Goal: Transaction & Acquisition: Download file/media

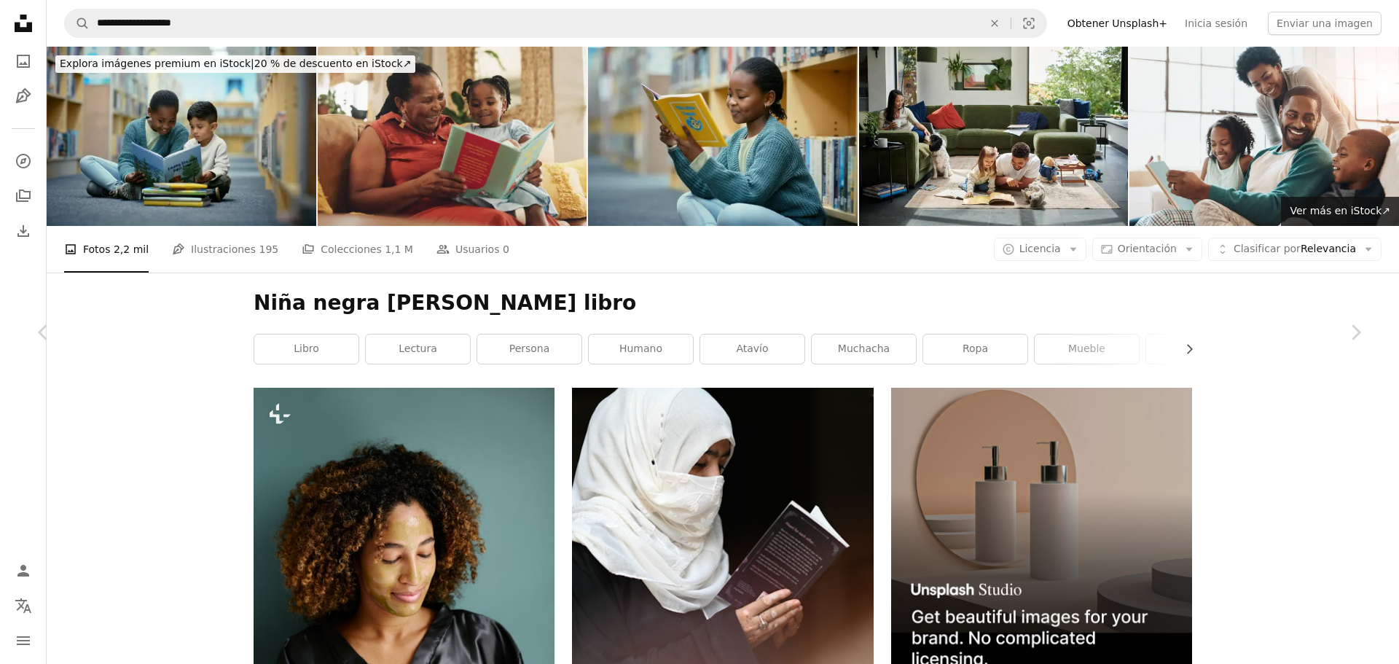
scroll to position [49029, 0]
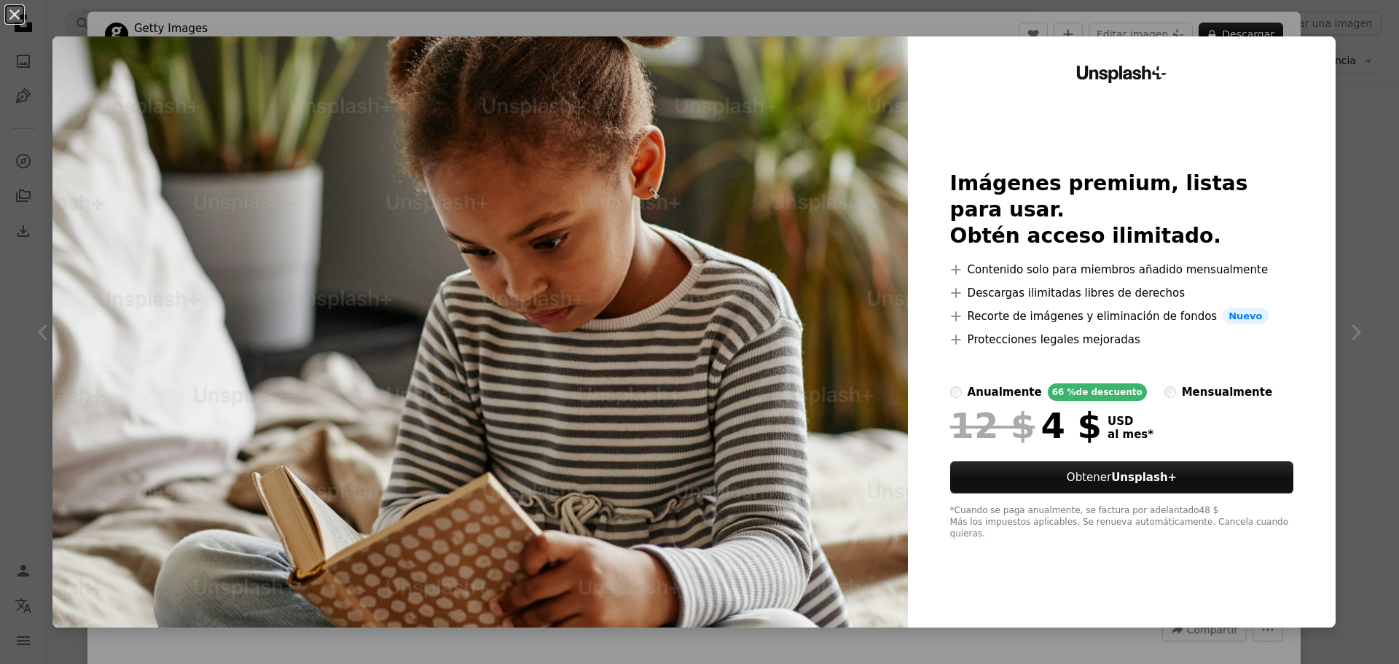
click at [1347, 89] on div "An X shape Unsplash+ Imágenes premium, listas para usar. Obtén acceso ilimitado…" at bounding box center [699, 332] width 1399 height 664
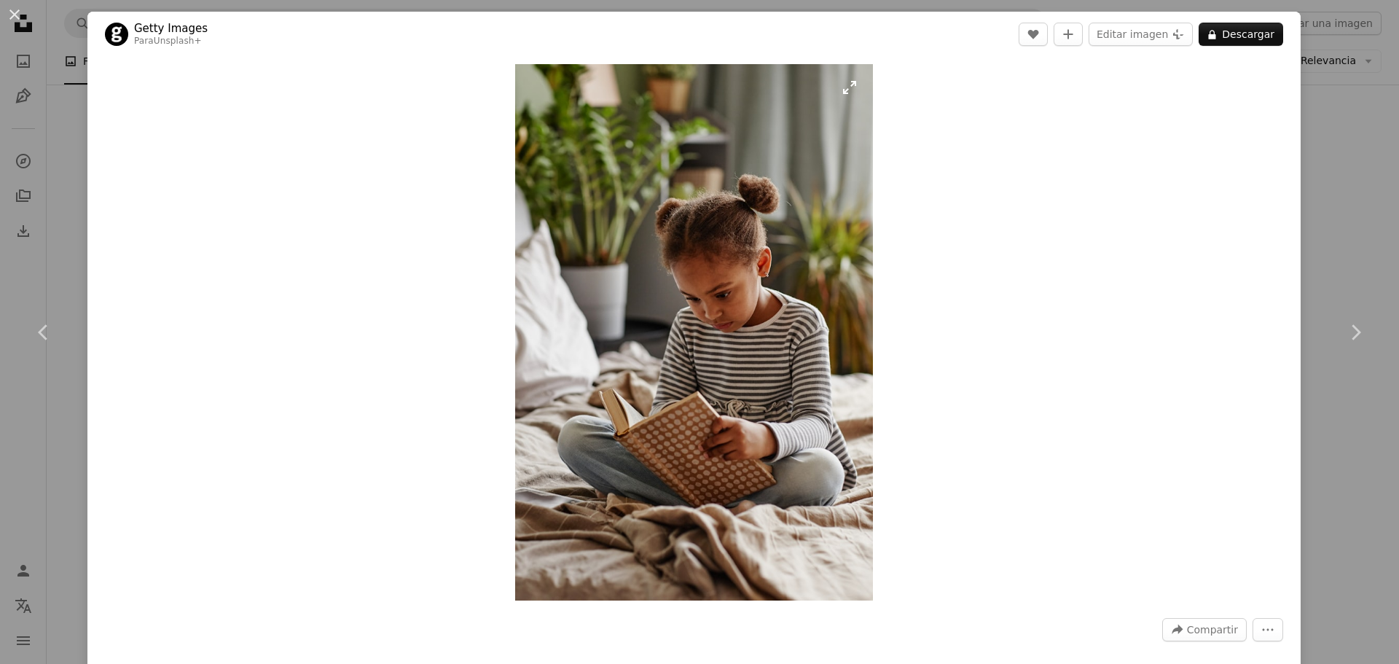
click at [742, 278] on img "Ampliar en esta imagen" at bounding box center [694, 332] width 358 height 536
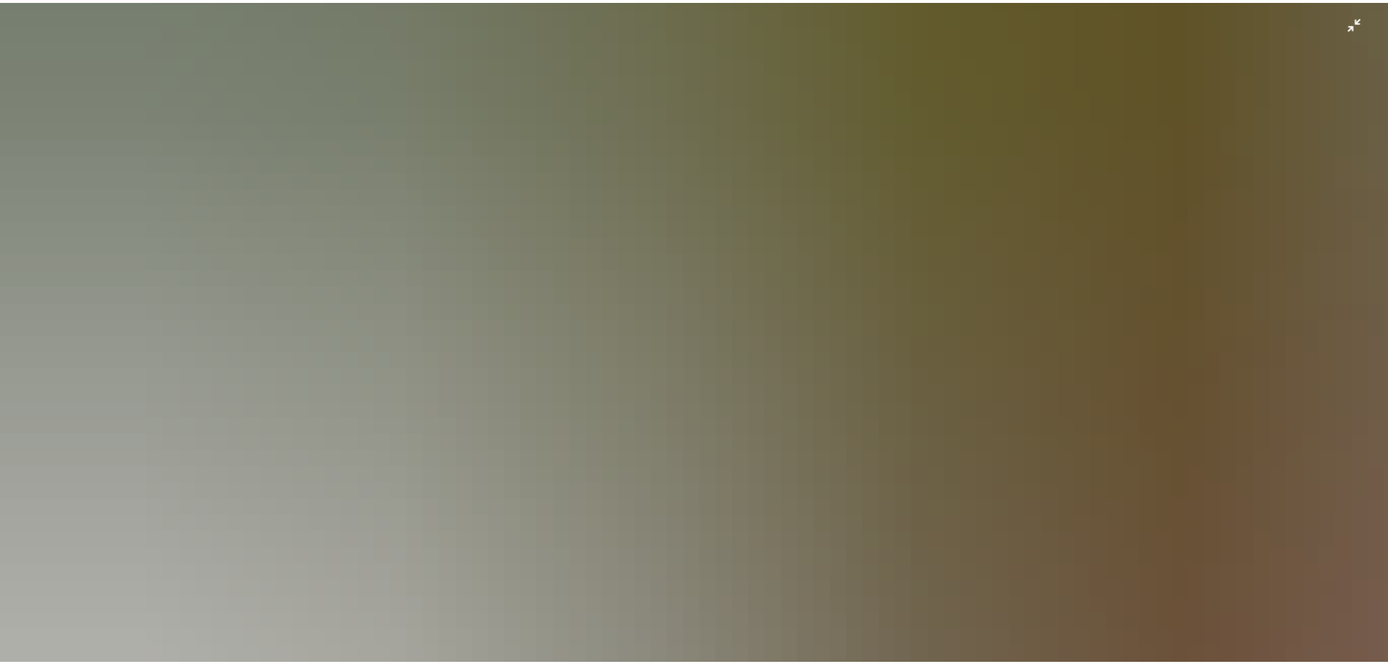
scroll to position [265, 0]
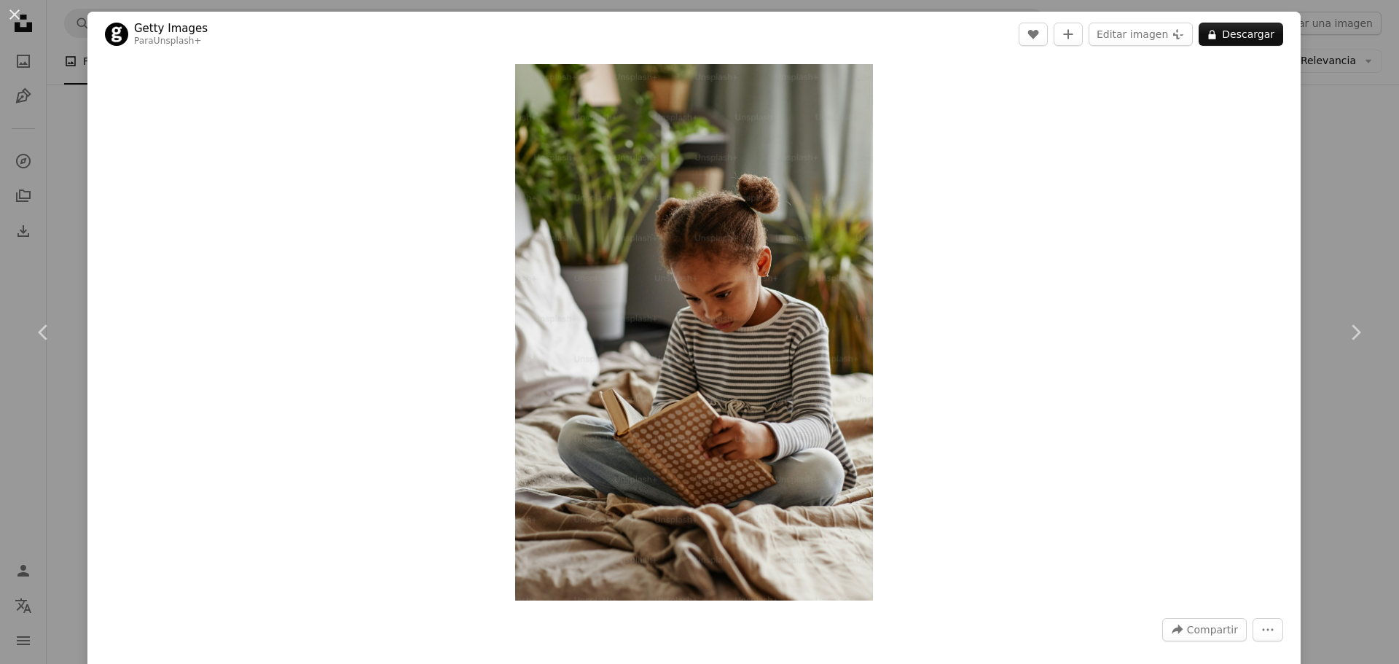
click at [1264, 268] on div "Zoom in" at bounding box center [693, 332] width 1213 height 551
click at [17, 12] on button "An X shape" at bounding box center [14, 14] width 17 height 17
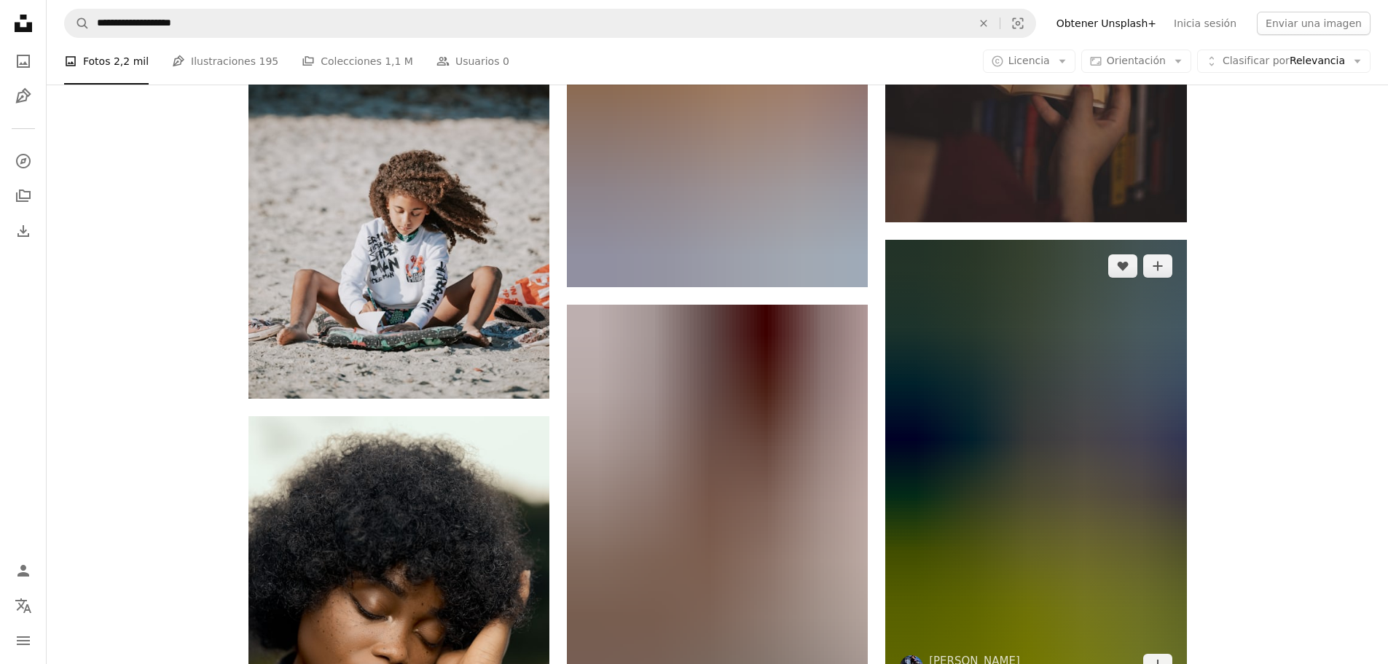
scroll to position [81367, 0]
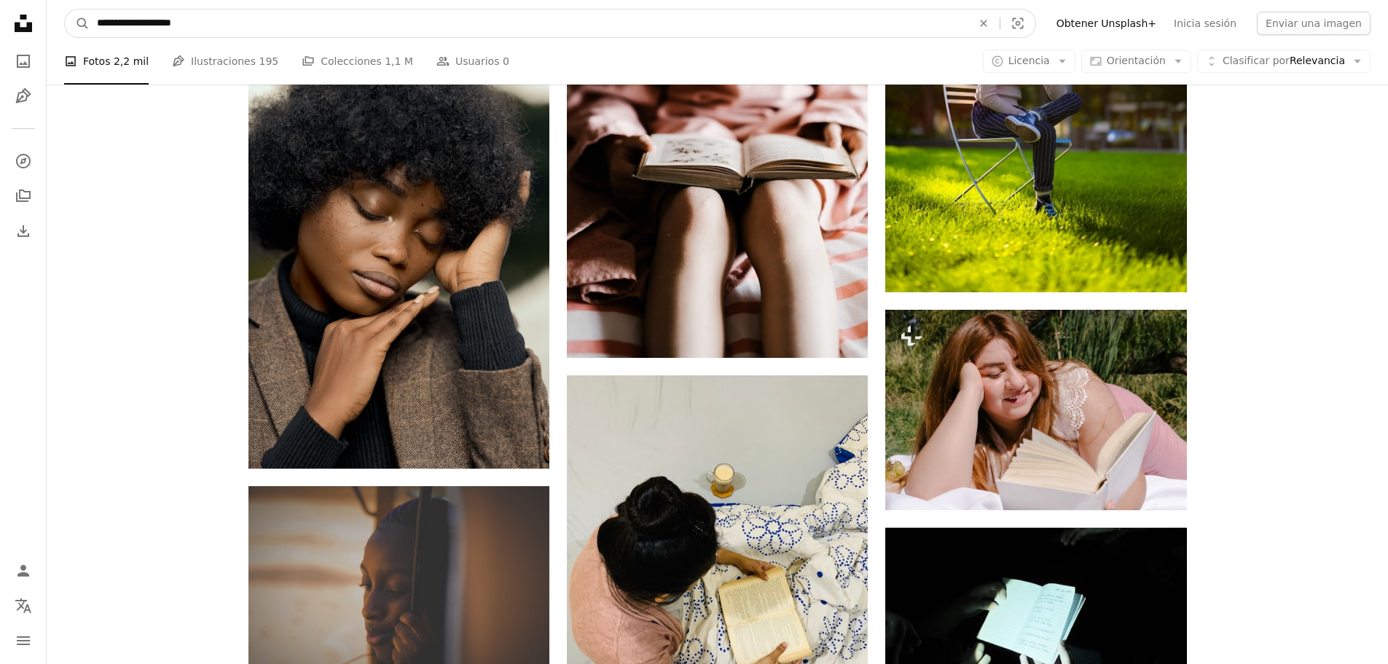
drag, startPoint x: 203, startPoint y: 28, endPoint x: 122, endPoint y: 38, distance: 81.4
click at [122, 38] on nav "**********" at bounding box center [718, 23] width 1342 height 47
type input "**********"
click at [65, 9] on button "A magnifying glass" at bounding box center [77, 23] width 25 height 28
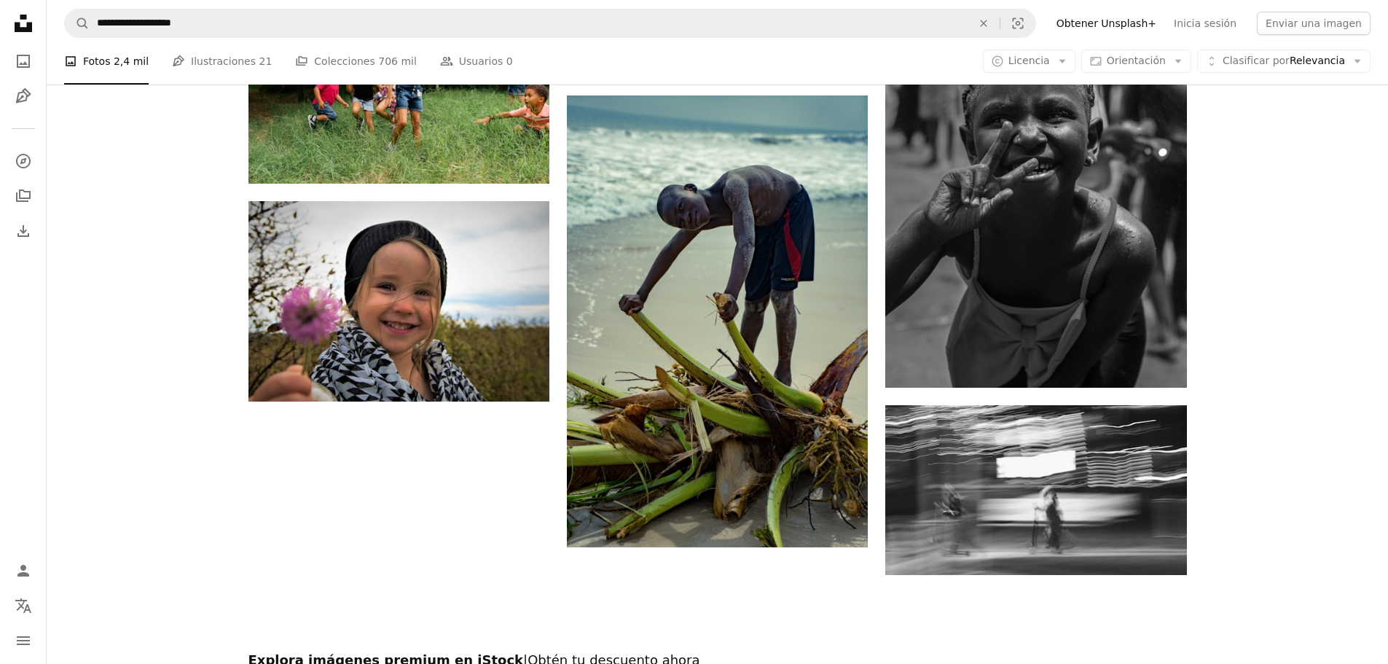
scroll to position [1796, 0]
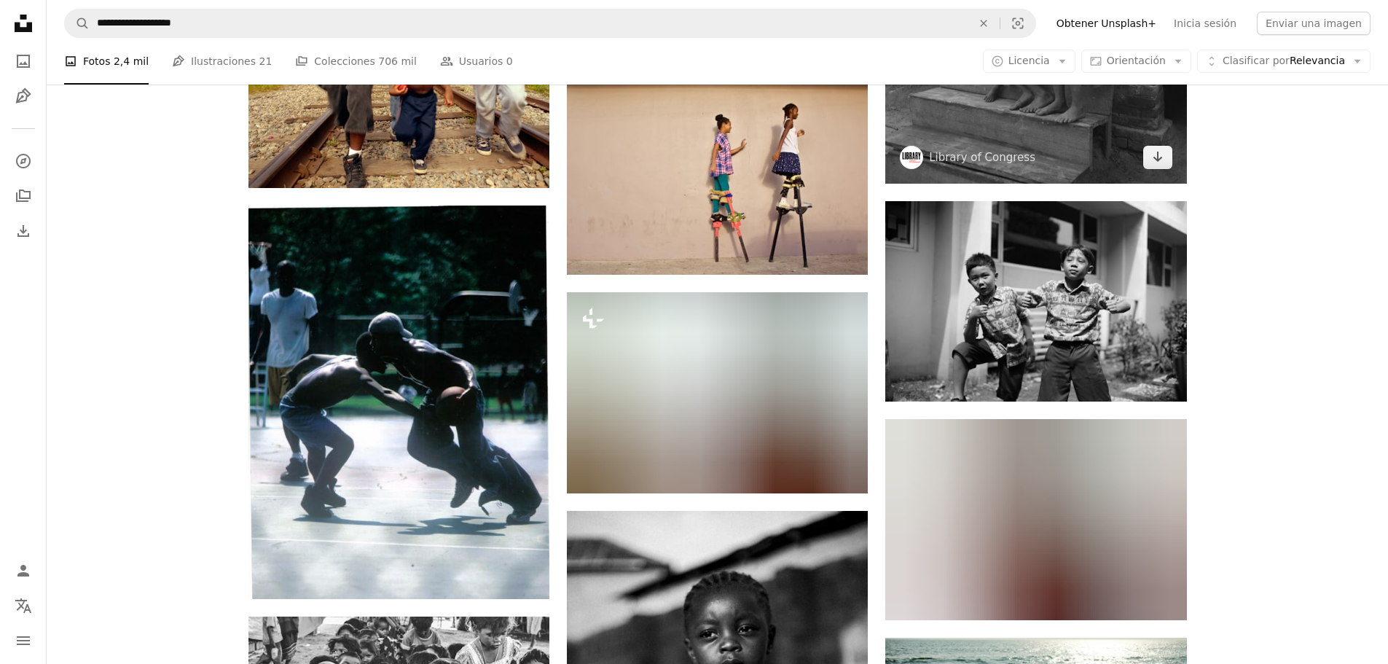
scroll to position [8137, 0]
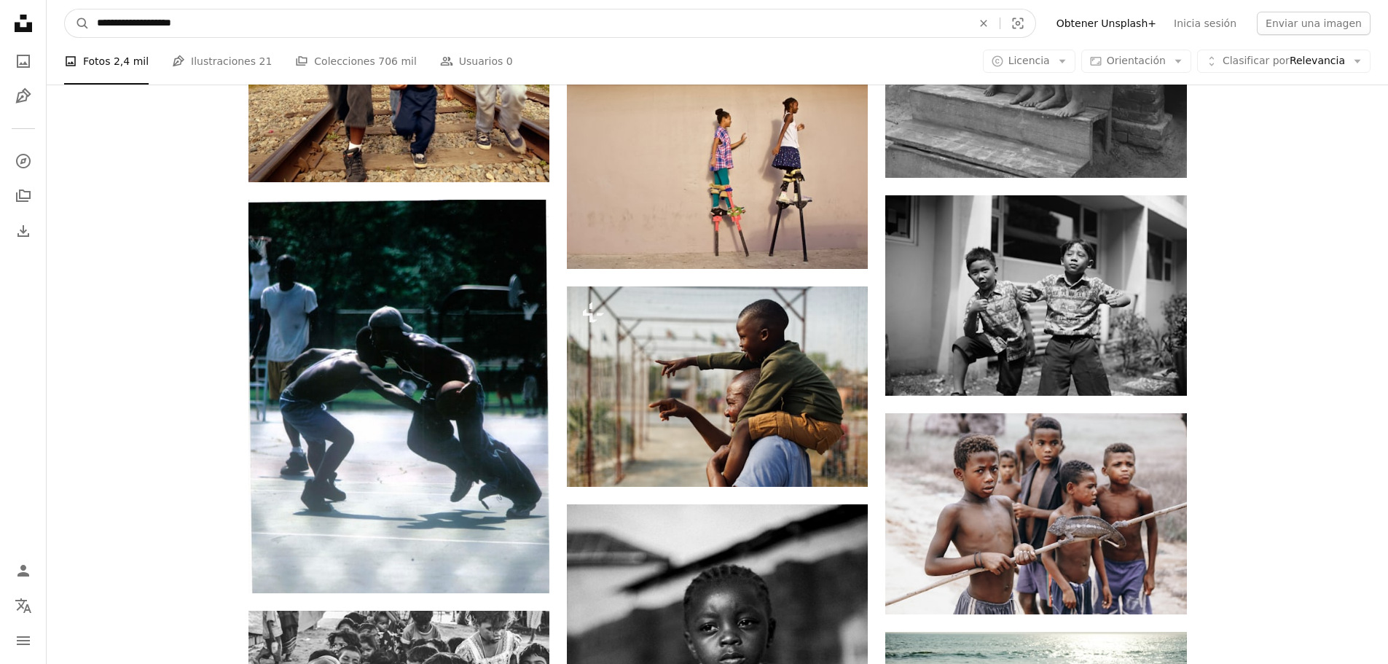
drag, startPoint x: 156, startPoint y: 24, endPoint x: 120, endPoint y: 23, distance: 35.7
click at [120, 23] on input "**********" at bounding box center [529, 23] width 878 height 28
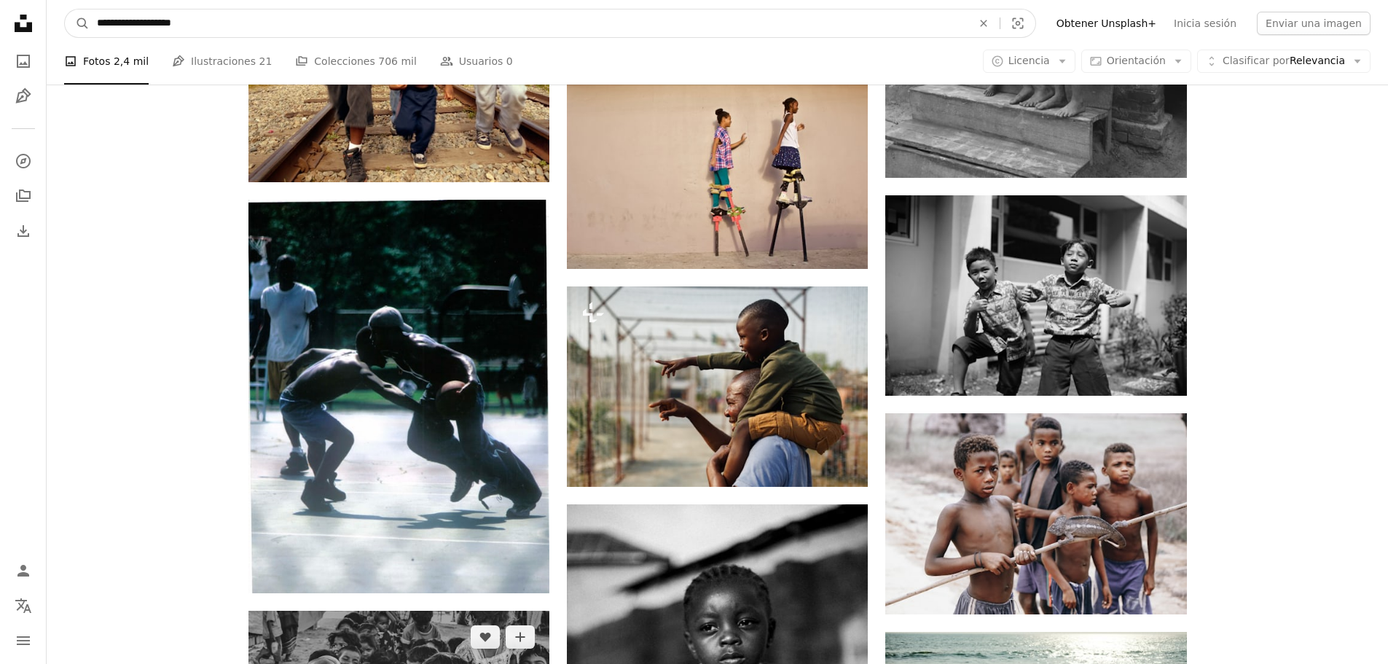
type input "**********"
click button "A magnifying glass" at bounding box center [77, 23] width 25 height 28
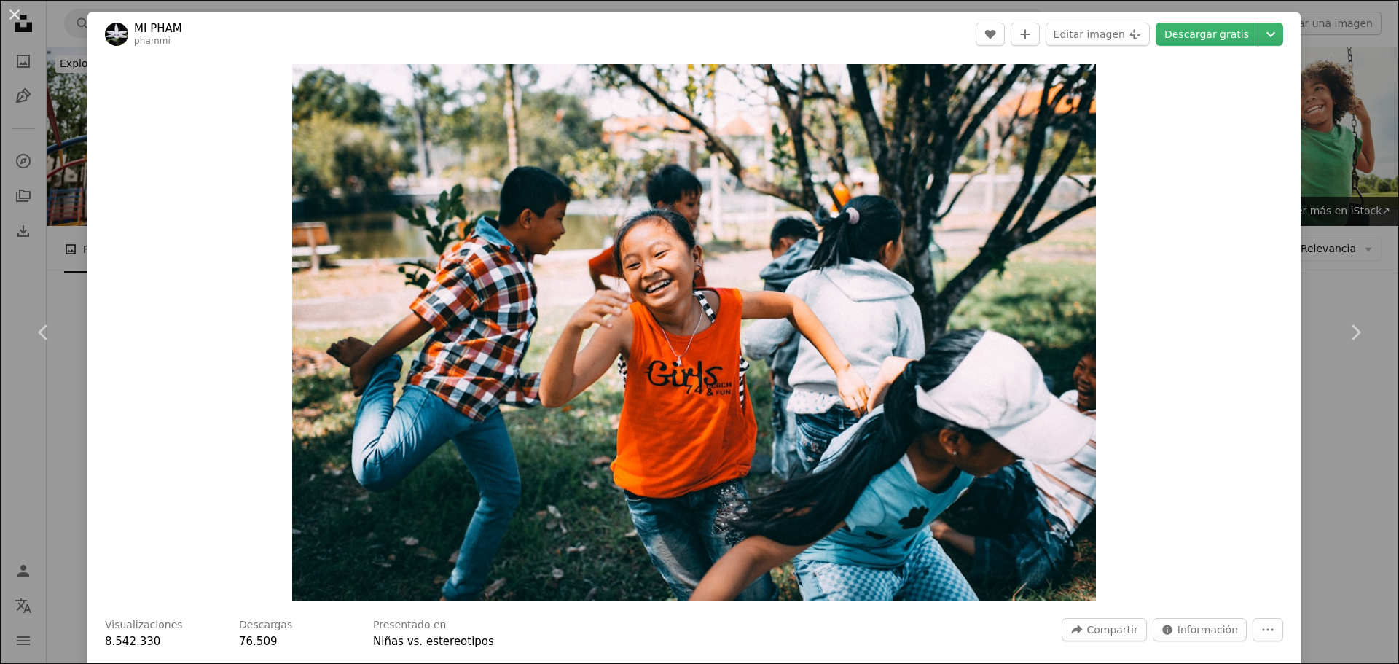
click at [1294, 396] on div "An X shape Chevron left Chevron right MI [PERSON_NAME] phammi A heart A plus si…" at bounding box center [699, 332] width 1399 height 664
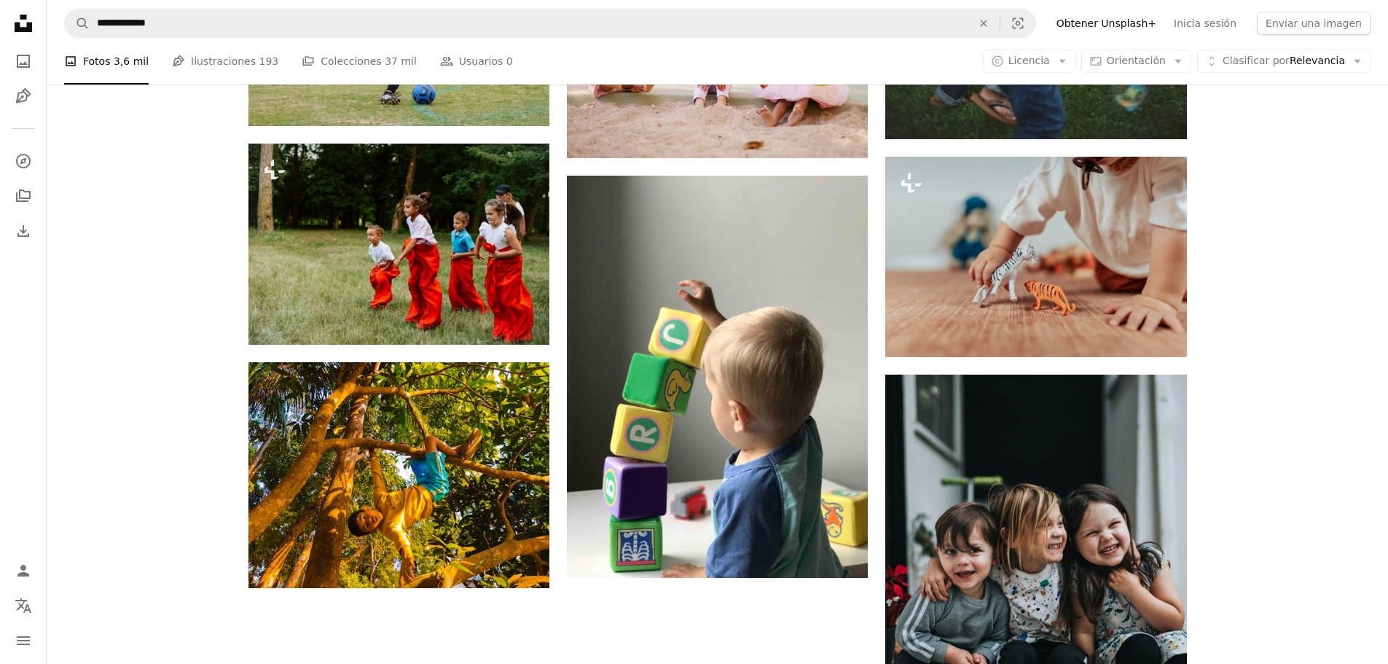
scroll to position [1697, 0]
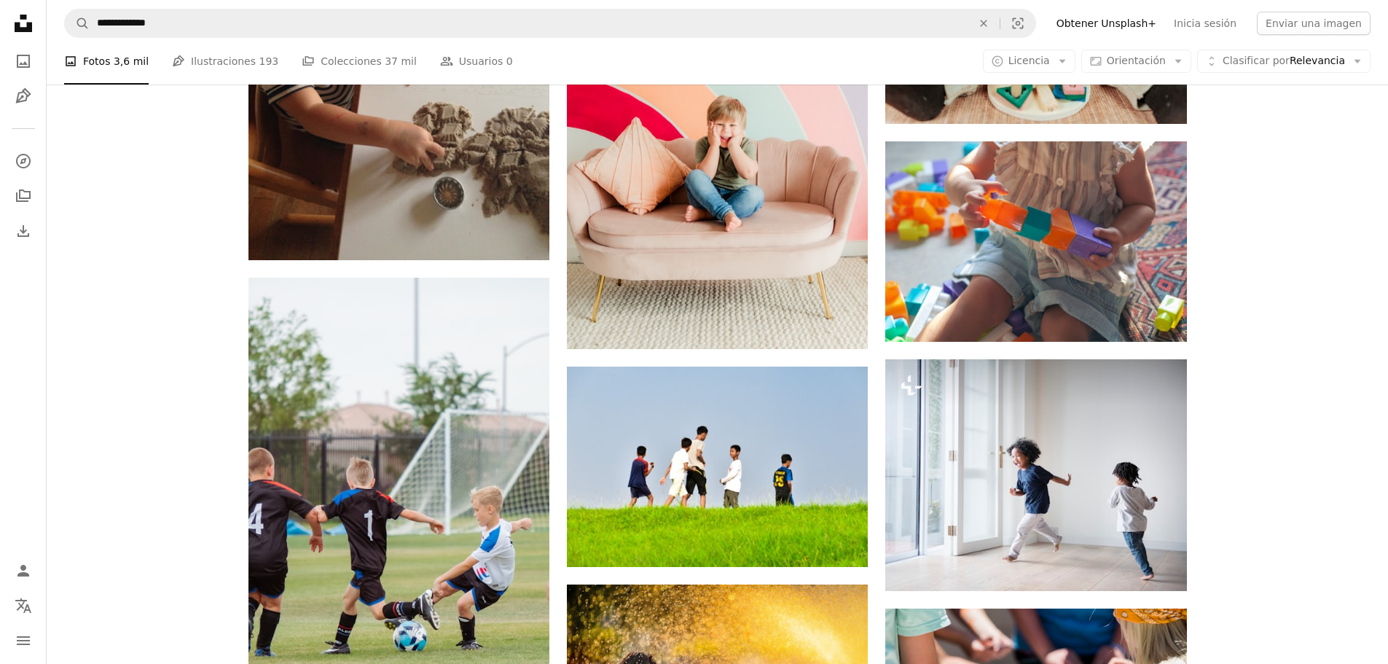
scroll to position [3154, 0]
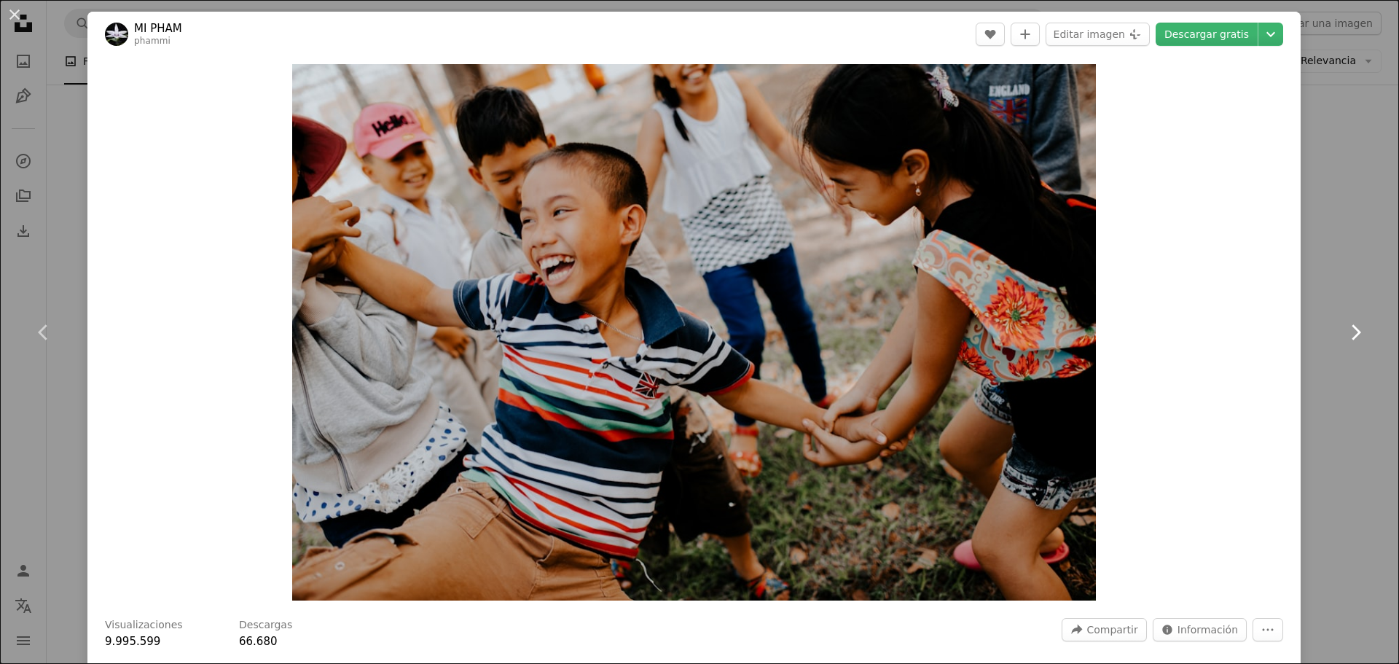
click at [1325, 371] on link "Chevron right" at bounding box center [1355, 332] width 87 height 140
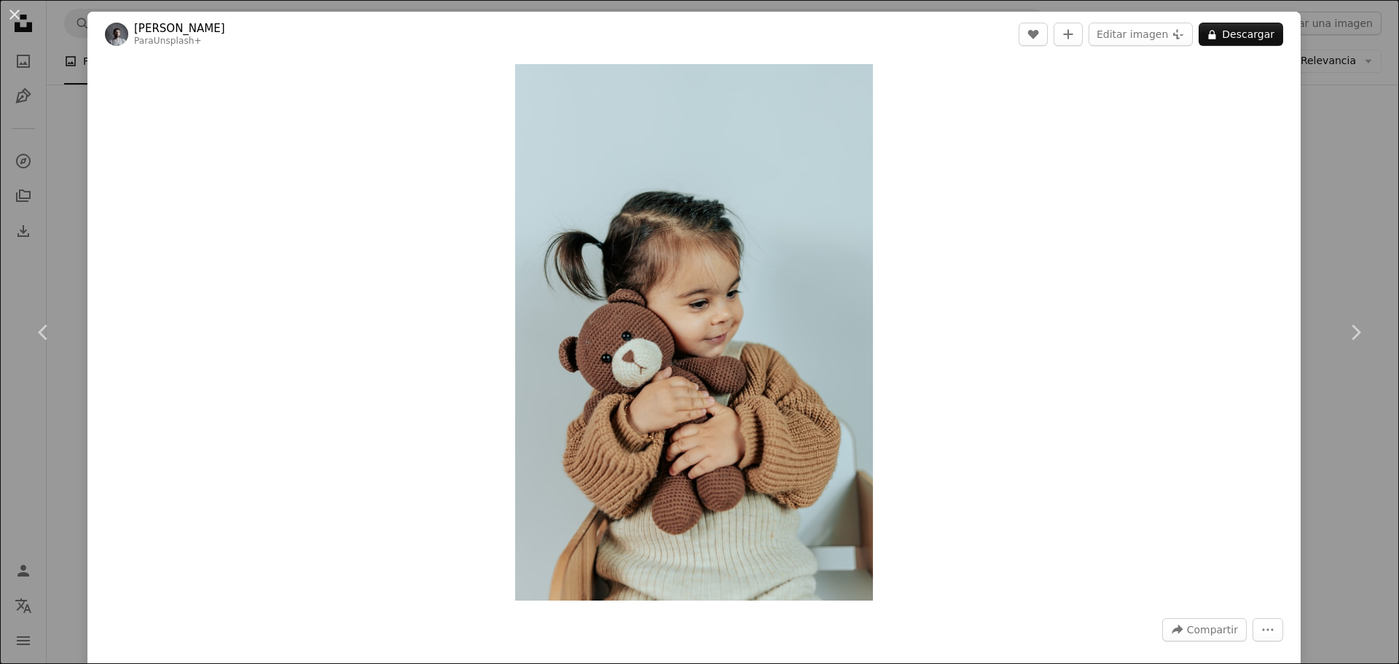
click at [1361, 461] on div "An X shape Chevron left Chevron right Yunus Tuğ Para Unsplash+ A heart A plus s…" at bounding box center [699, 332] width 1399 height 664
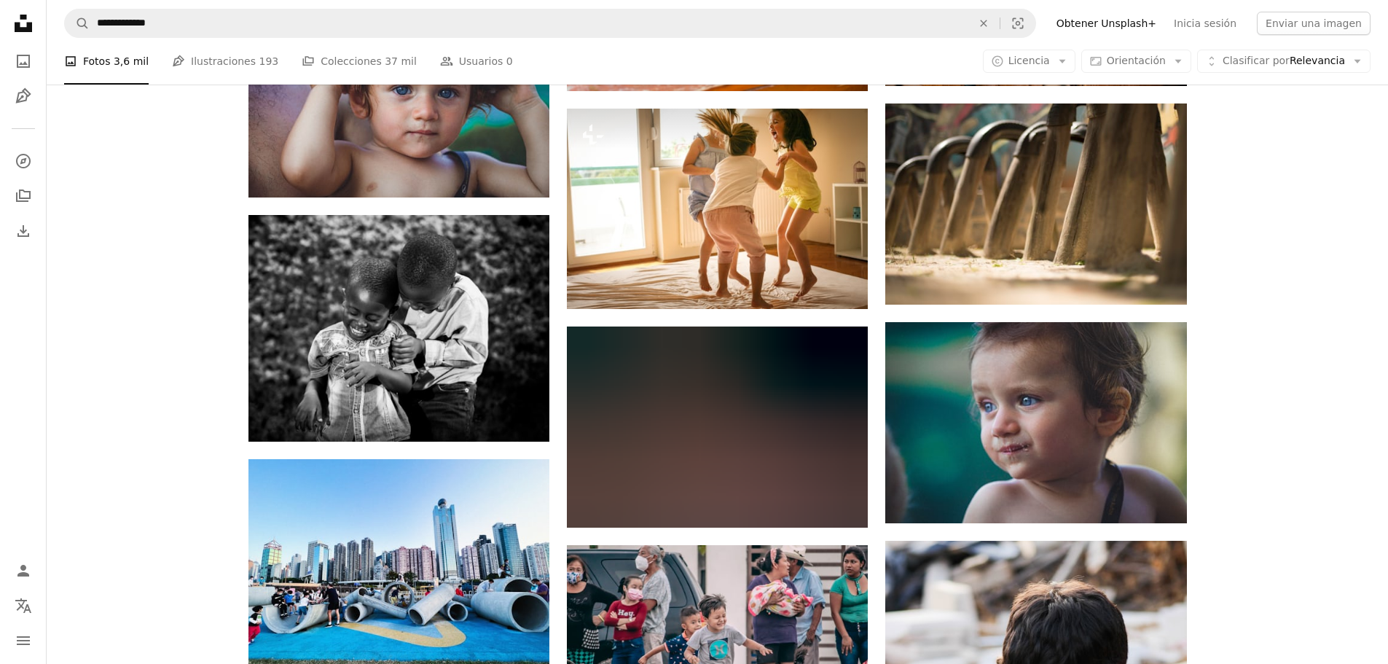
scroll to position [19658, 0]
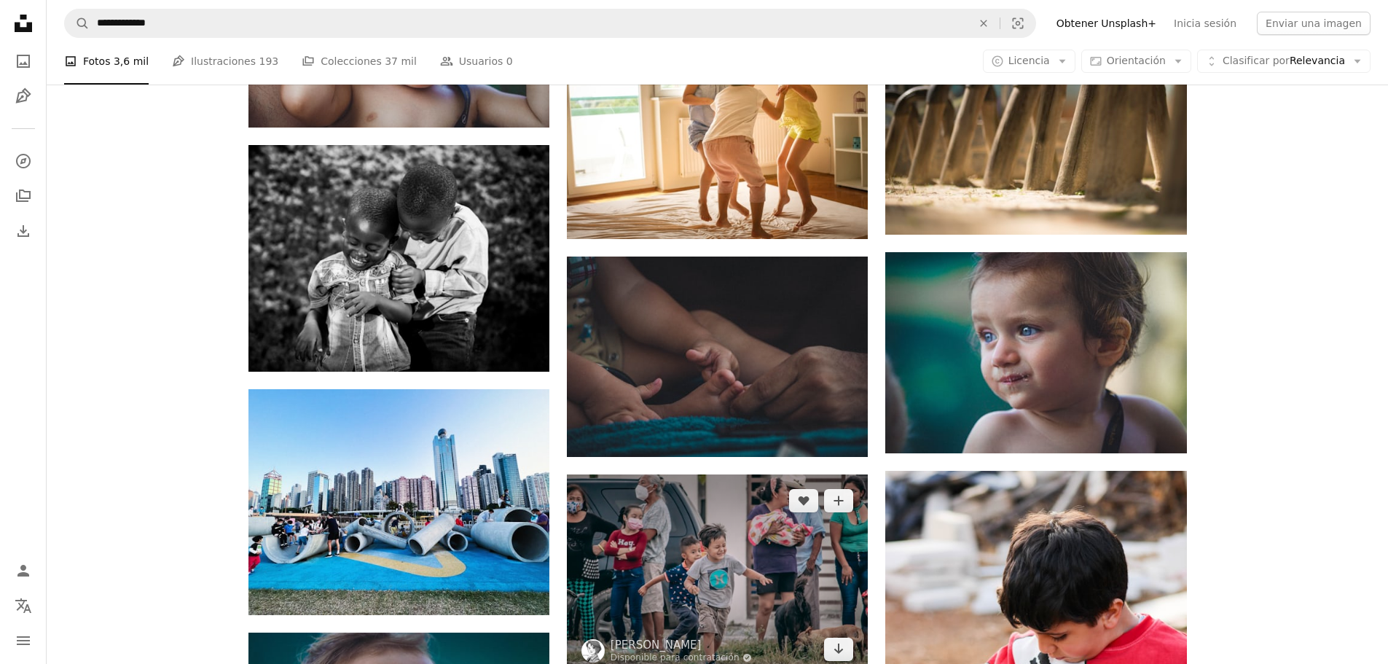
click at [703, 474] on img at bounding box center [717, 574] width 301 height 200
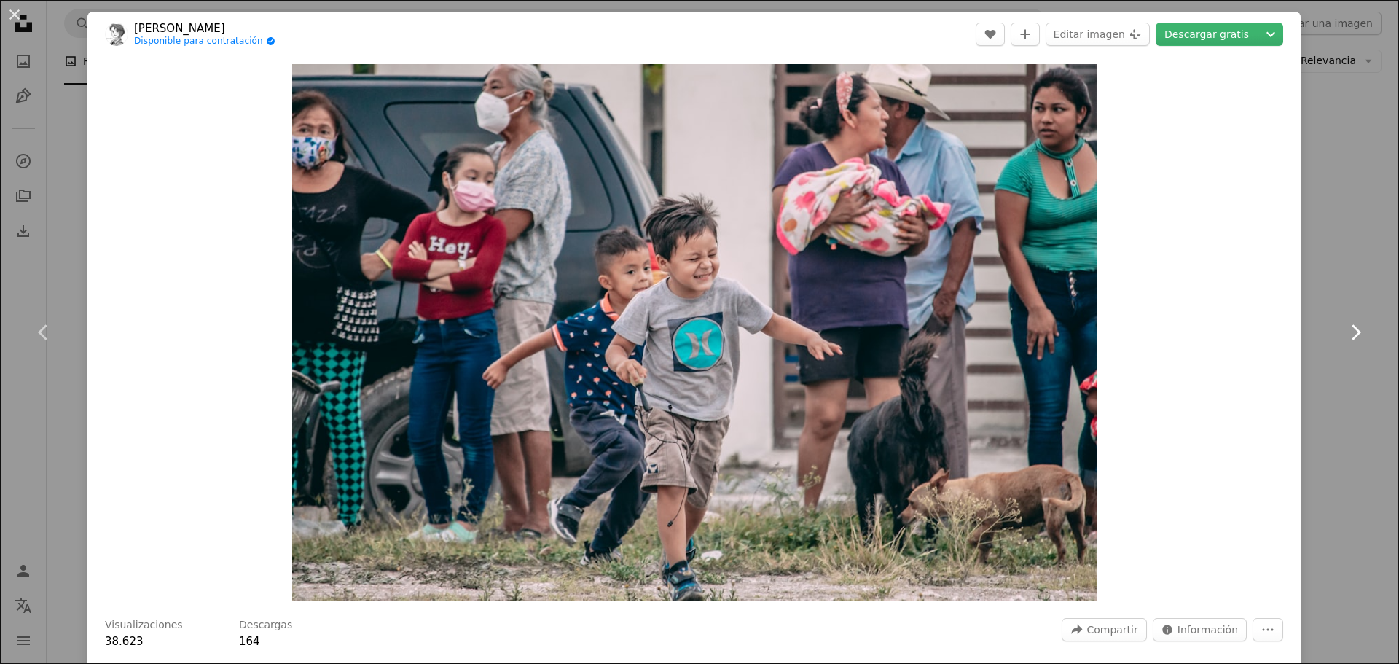
click at [1312, 357] on link "Chevron right" at bounding box center [1355, 332] width 87 height 140
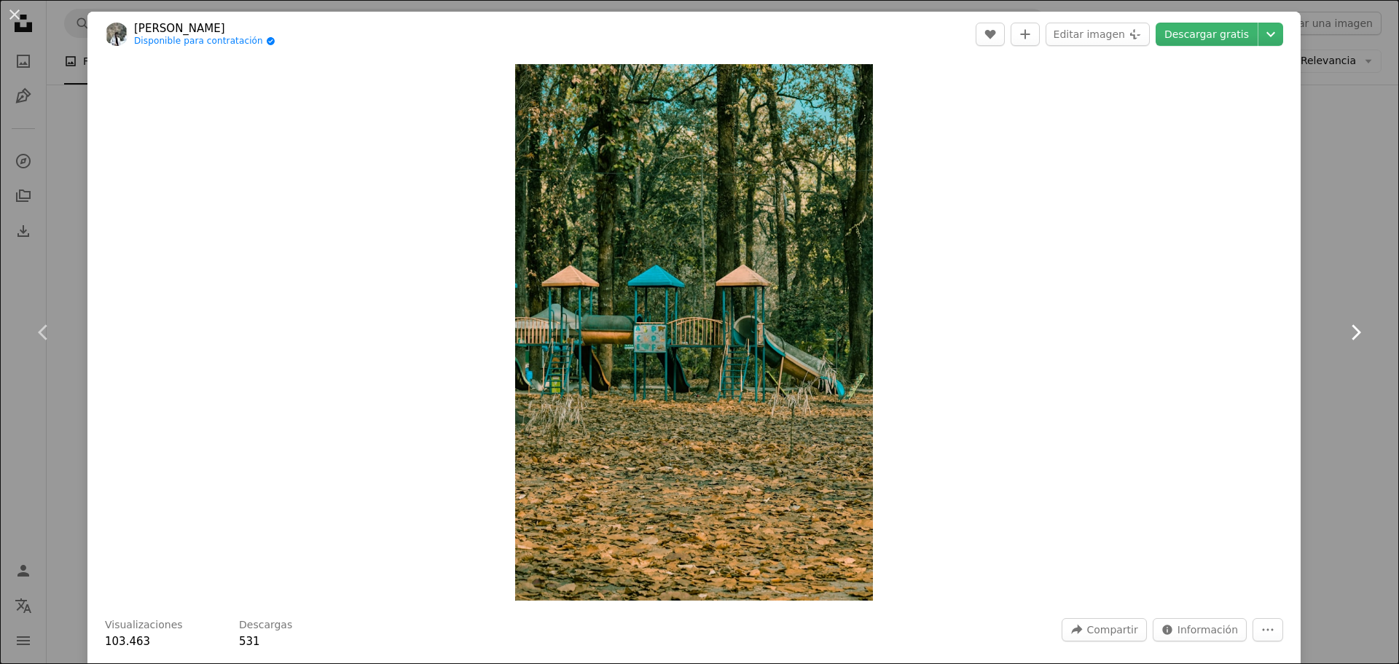
click at [1337, 349] on link "Chevron right" at bounding box center [1355, 332] width 87 height 140
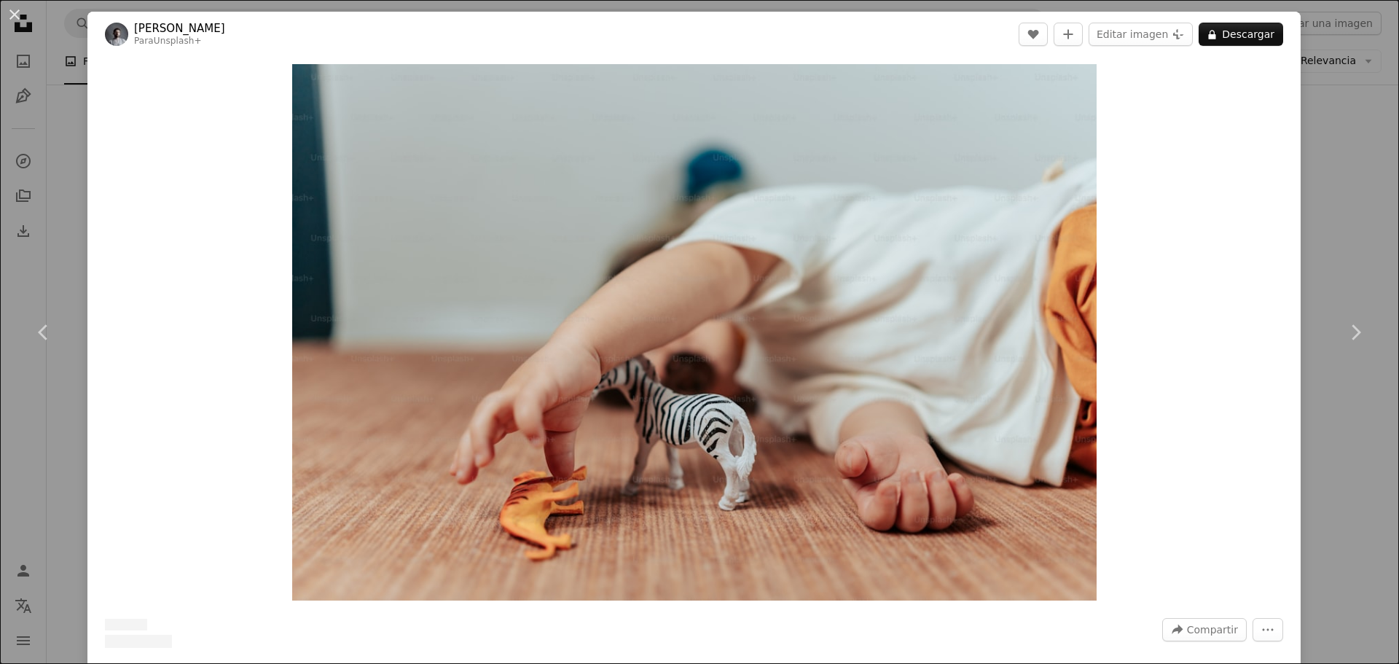
click at [1350, 117] on div "An X shape Chevron left Chevron right Yunus Tuğ Para Unsplash+ A heart A plus s…" at bounding box center [699, 332] width 1399 height 664
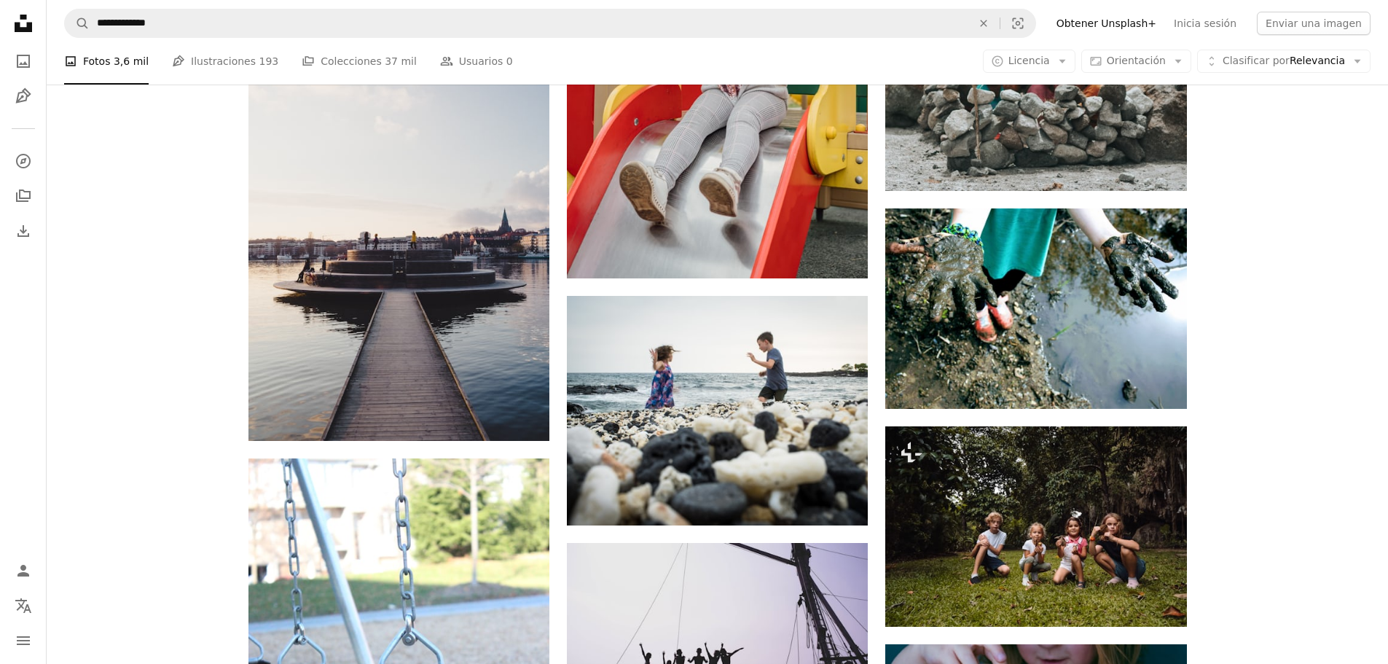
scroll to position [38334, 0]
